Goal: Navigation & Orientation: Go to known website

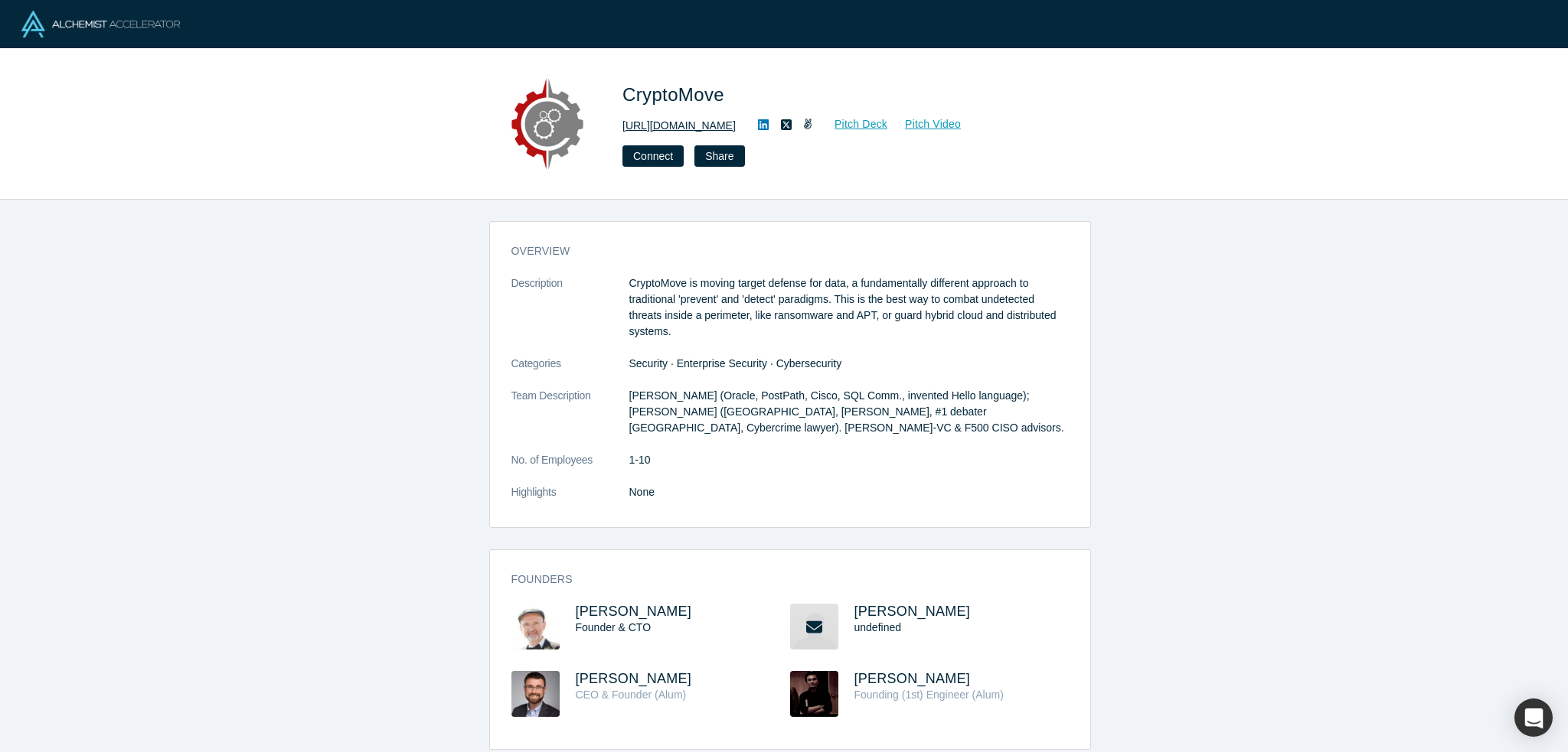
click at [736, 121] on link "http://www.trycryptomove.com" at bounding box center [679, 125] width 113 height 16
click at [769, 126] on icon at bounding box center [763, 125] width 11 height 12
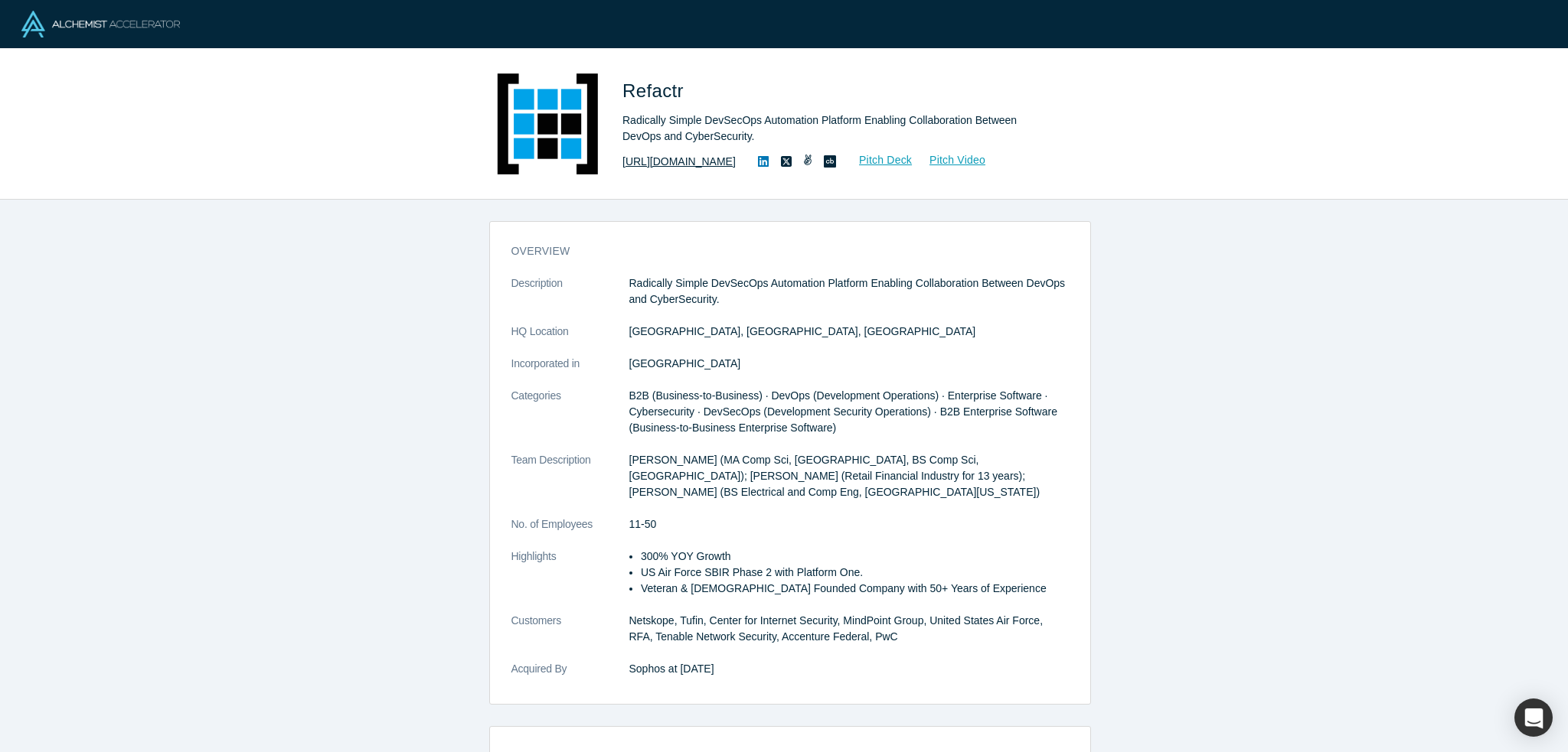
click at [689, 166] on link "[URL][DOMAIN_NAME]" at bounding box center [679, 161] width 113 height 16
click at [679, 164] on link "https://refactr.it" at bounding box center [679, 161] width 113 height 16
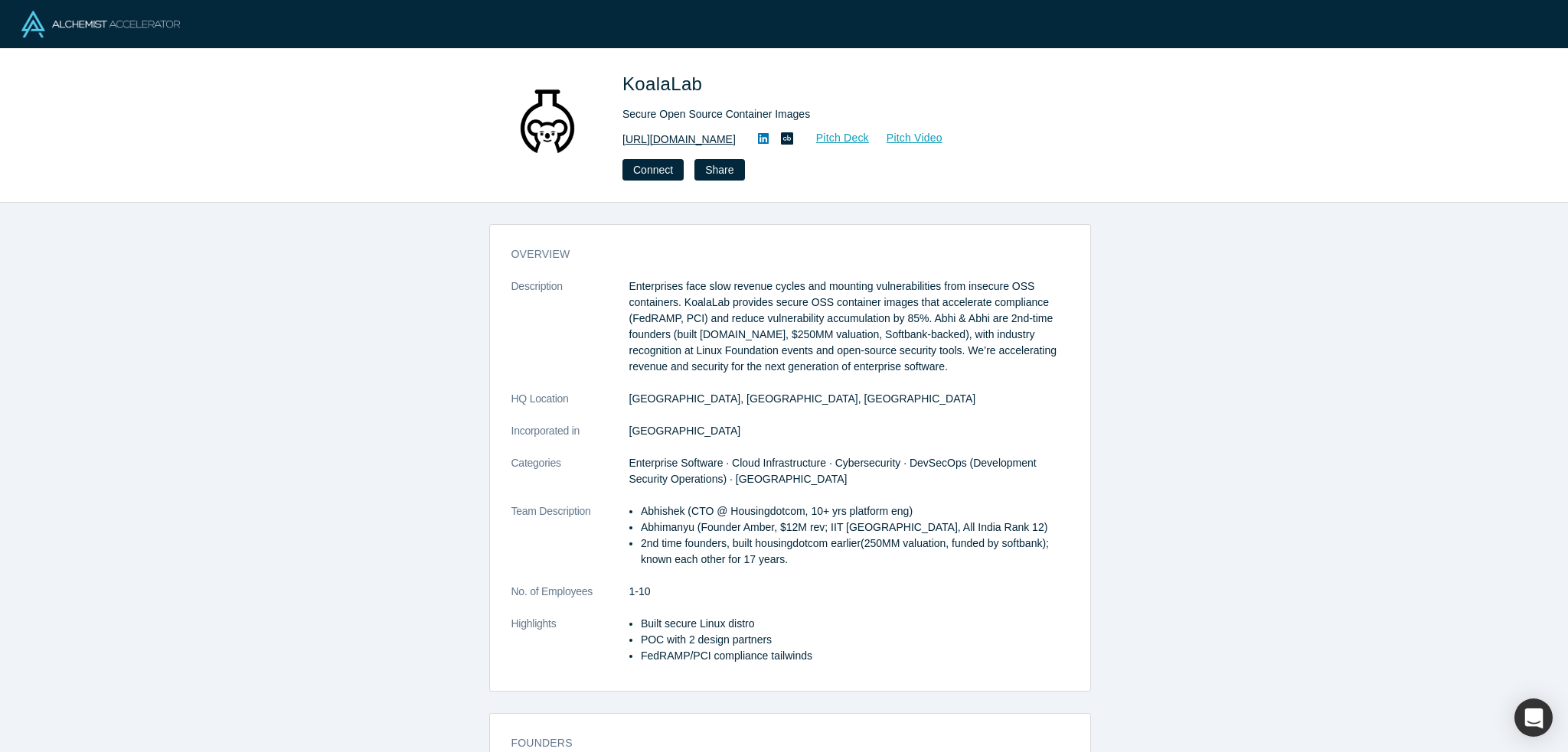
click at [701, 140] on link "https://www.koalalab.com" at bounding box center [679, 139] width 113 height 16
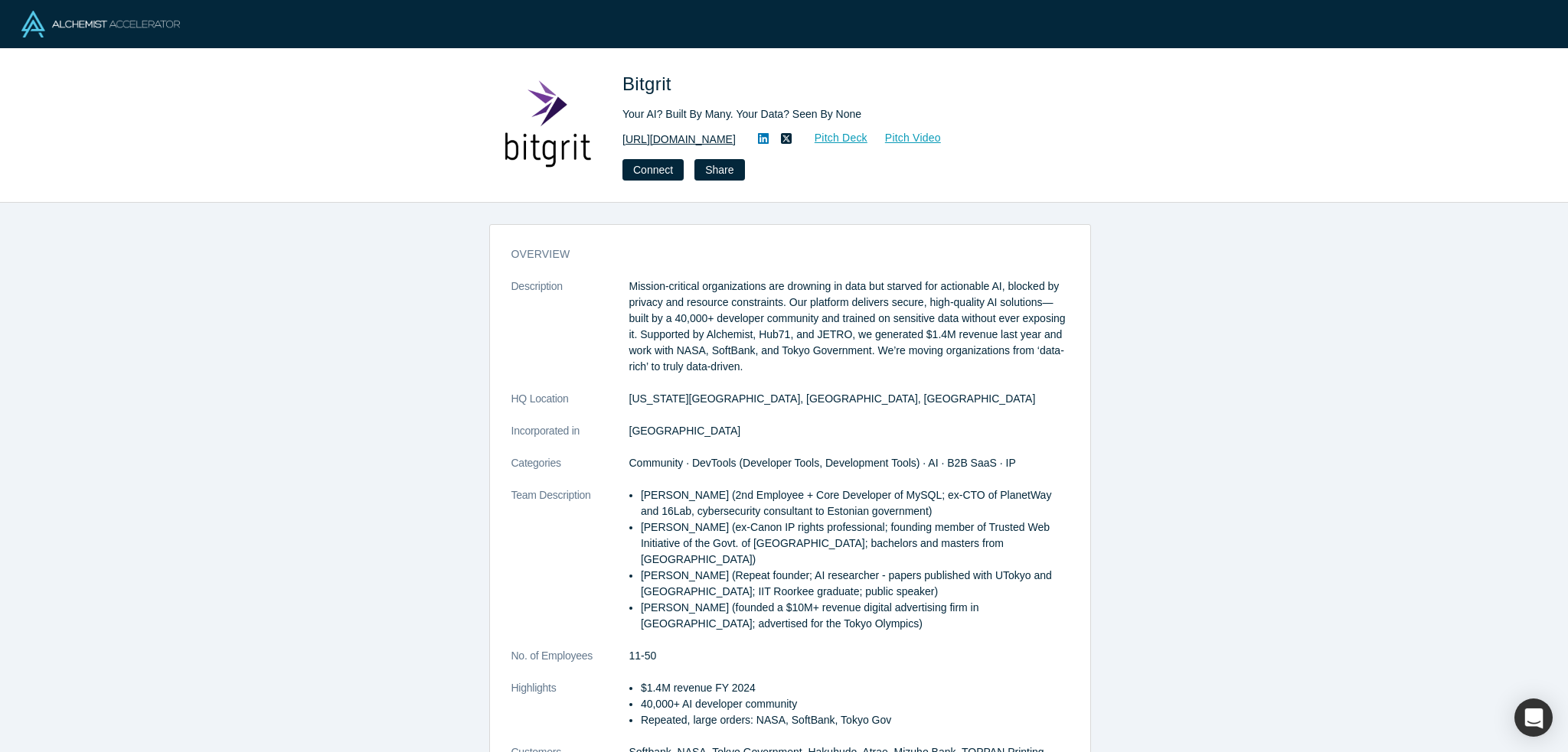
click at [665, 140] on link "[URL][DOMAIN_NAME]" at bounding box center [679, 139] width 113 height 16
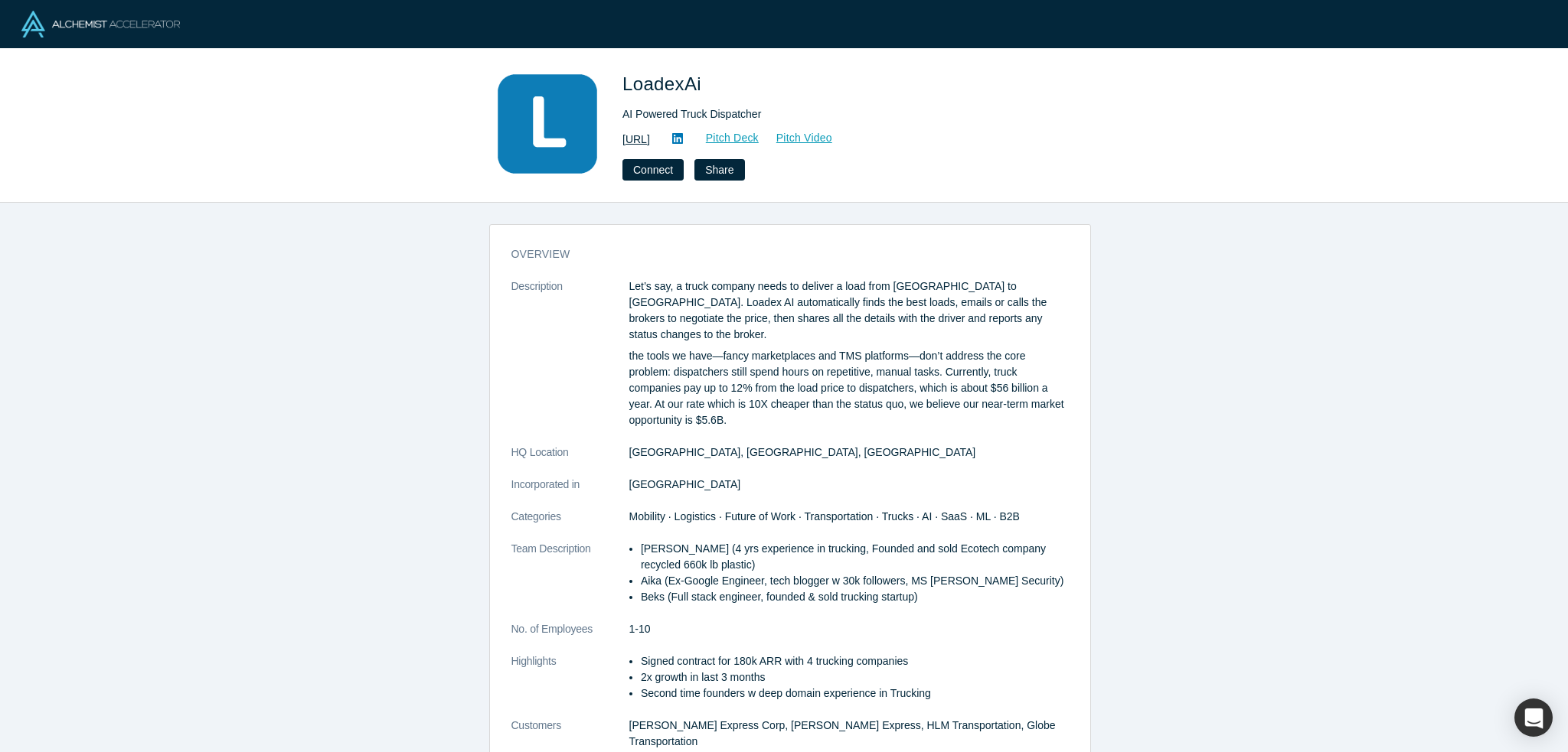
click at [650, 137] on link "[URL]" at bounding box center [636, 139] width 27 height 16
